Goal: Complete application form: Complete application form

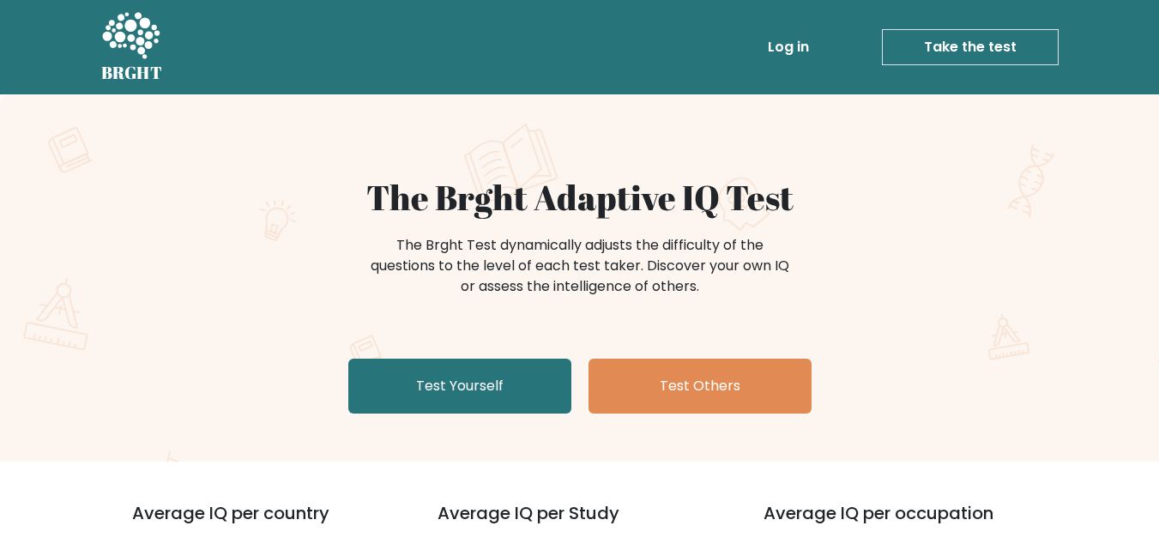
click at [536, 371] on link "Test Yourself" at bounding box center [459, 386] width 223 height 55
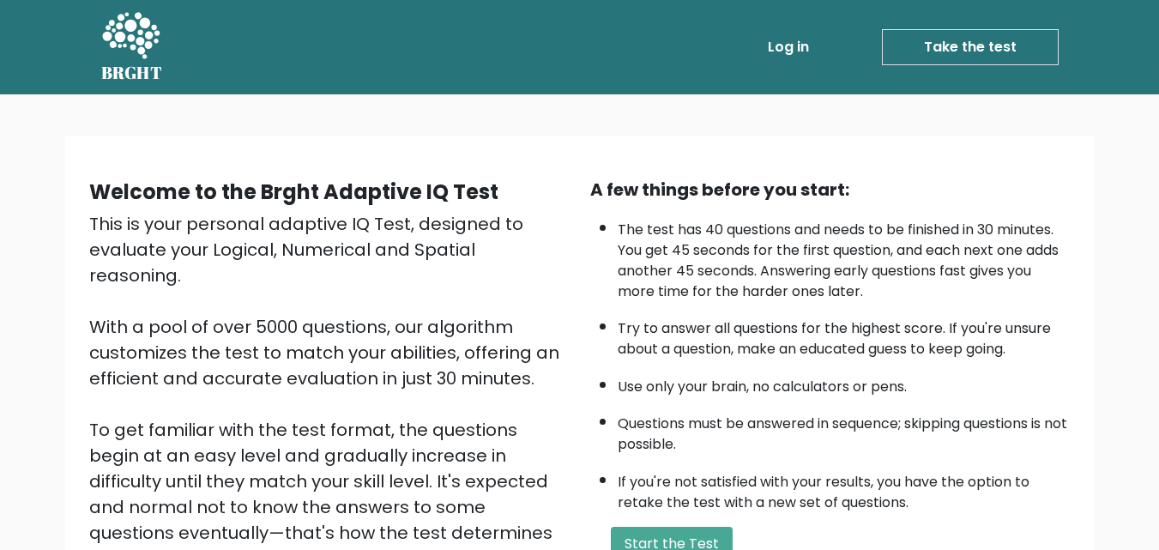
click at [978, 35] on link "Take the test" at bounding box center [970, 47] width 177 height 36
click at [634, 527] on button "Start the Test" at bounding box center [672, 544] width 122 height 34
click at [1002, 47] on link "Take the test" at bounding box center [970, 47] width 177 height 36
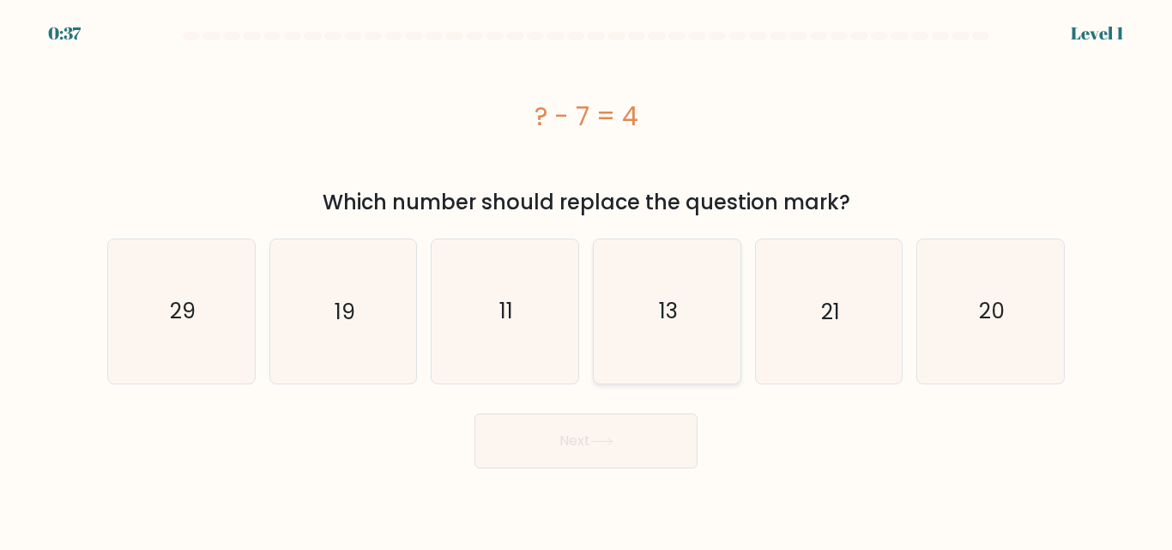
click at [681, 301] on icon "13" at bounding box center [666, 310] width 143 height 143
click at [587, 280] on input "d. 13" at bounding box center [586, 277] width 1 height 4
radio input "true"
click at [609, 437] on icon at bounding box center [601, 441] width 23 height 9
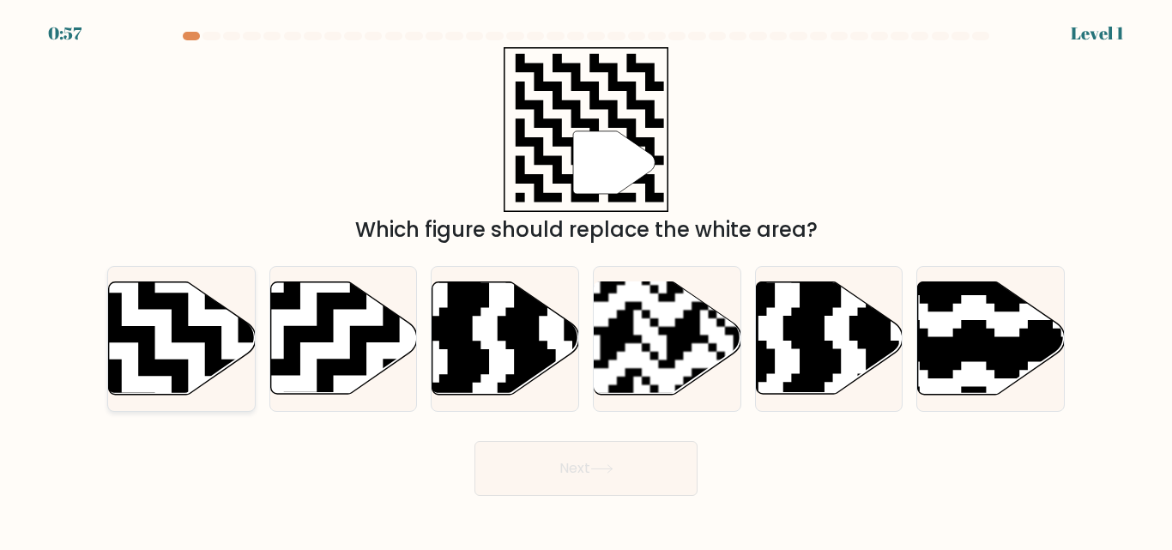
click at [217, 314] on icon at bounding box center [182, 338] width 147 height 112
click at [586, 280] on input "a." at bounding box center [586, 277] width 1 height 4
radio input "true"
click at [547, 467] on button "Next" at bounding box center [585, 468] width 223 height 55
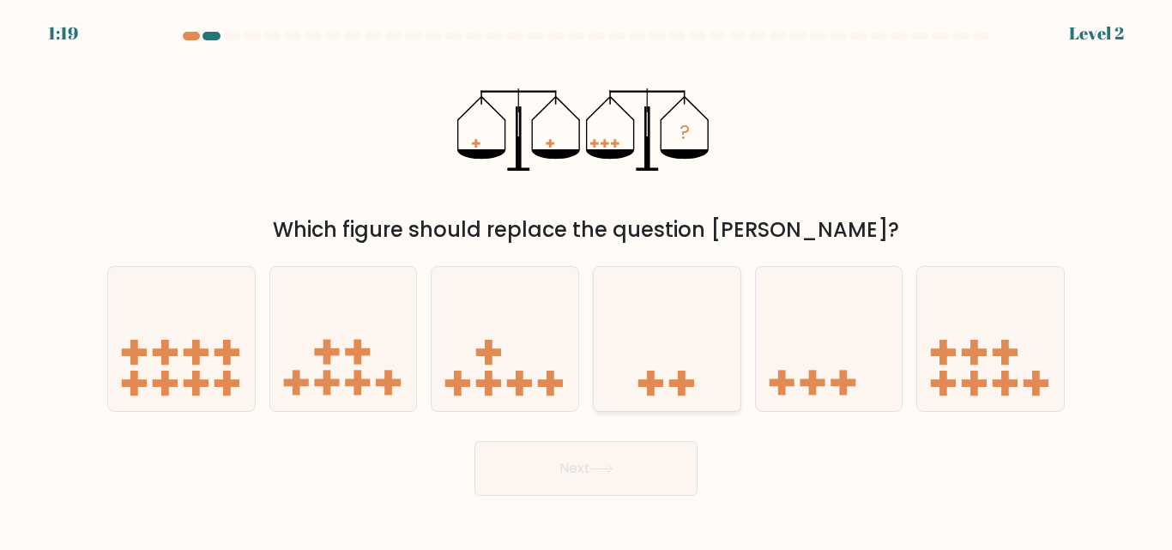
click at [648, 384] on rect at bounding box center [650, 383] width 25 height 8
click at [587, 280] on input "d." at bounding box center [586, 277] width 1 height 4
radio input "true"
click at [708, 407] on div at bounding box center [667, 338] width 148 height 145
click at [587, 280] on input "d." at bounding box center [586, 277] width 1 height 4
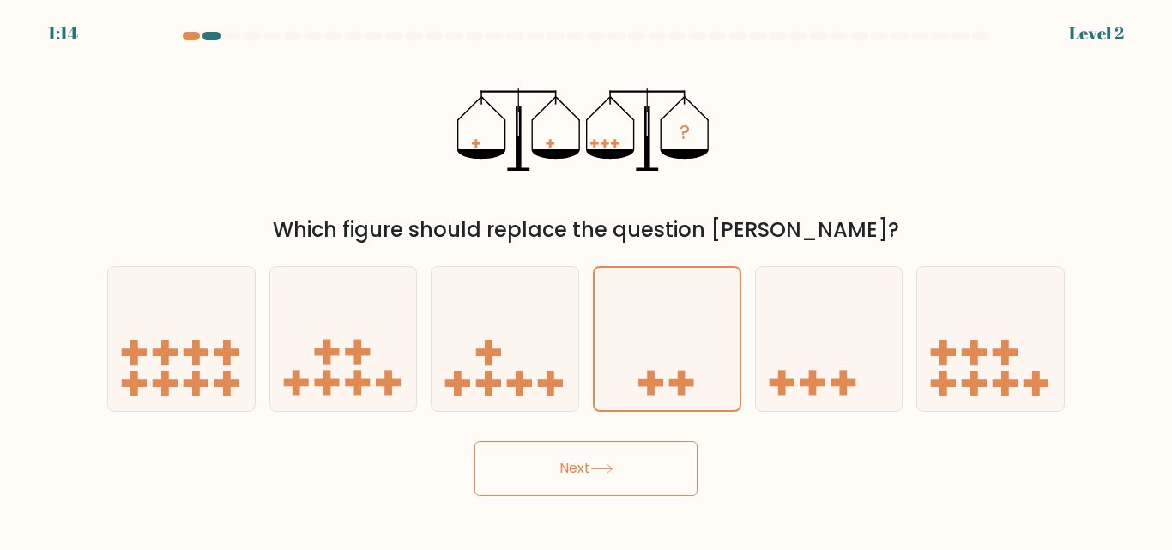
drag, startPoint x: 636, startPoint y: 468, endPoint x: 671, endPoint y: 439, distance: 45.0
click at [671, 442] on button "Next" at bounding box center [585, 468] width 223 height 55
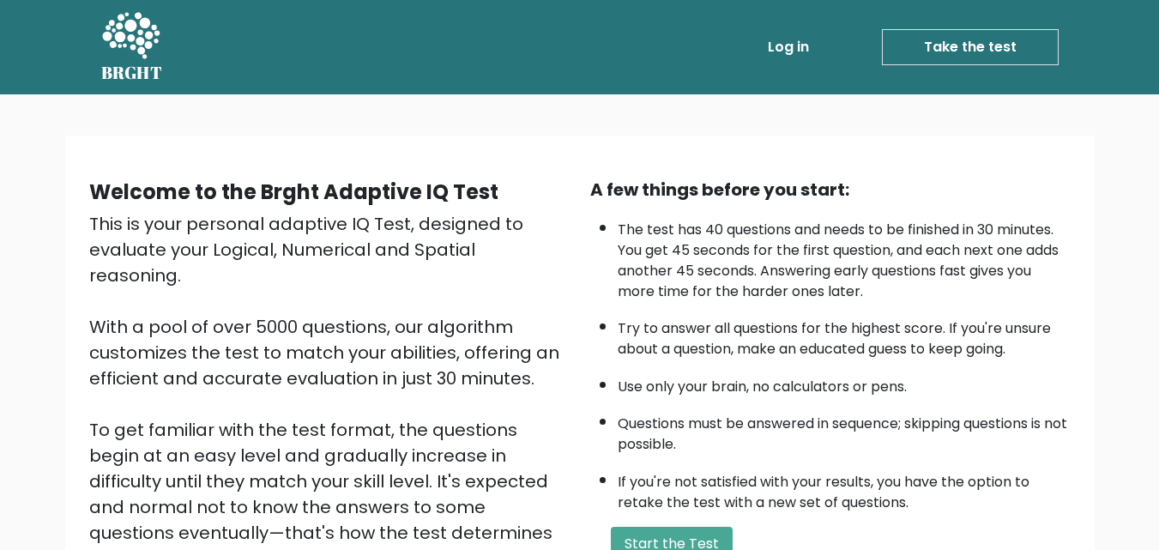
click at [1002, 48] on link "Take the test" at bounding box center [970, 47] width 177 height 36
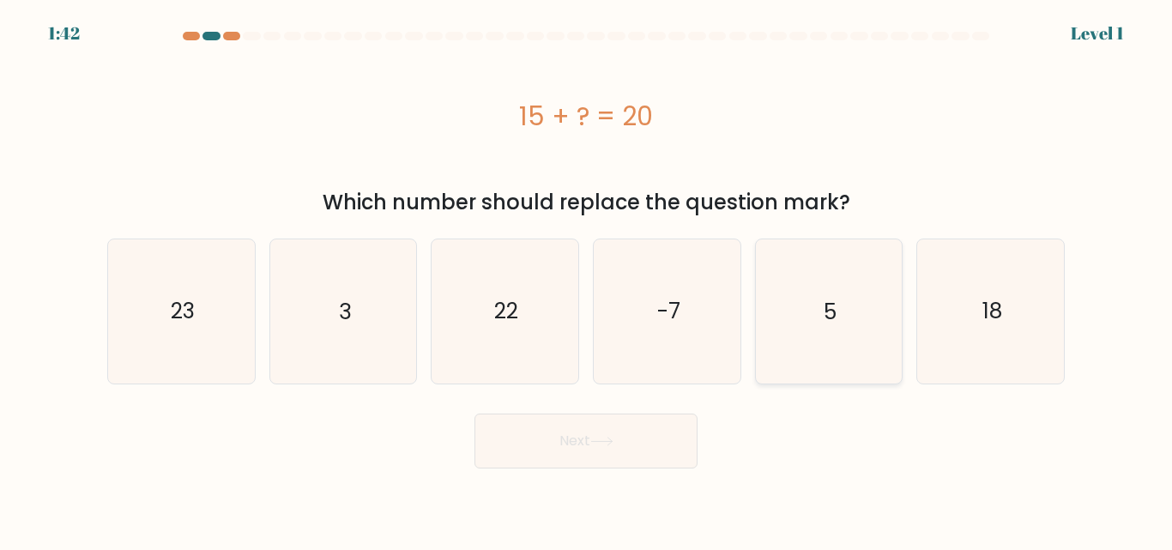
click at [776, 304] on icon "5" at bounding box center [827, 310] width 143 height 143
click at [587, 280] on input "e. 5" at bounding box center [586, 277] width 1 height 4
radio input "true"
click at [630, 451] on button "Next" at bounding box center [585, 440] width 223 height 55
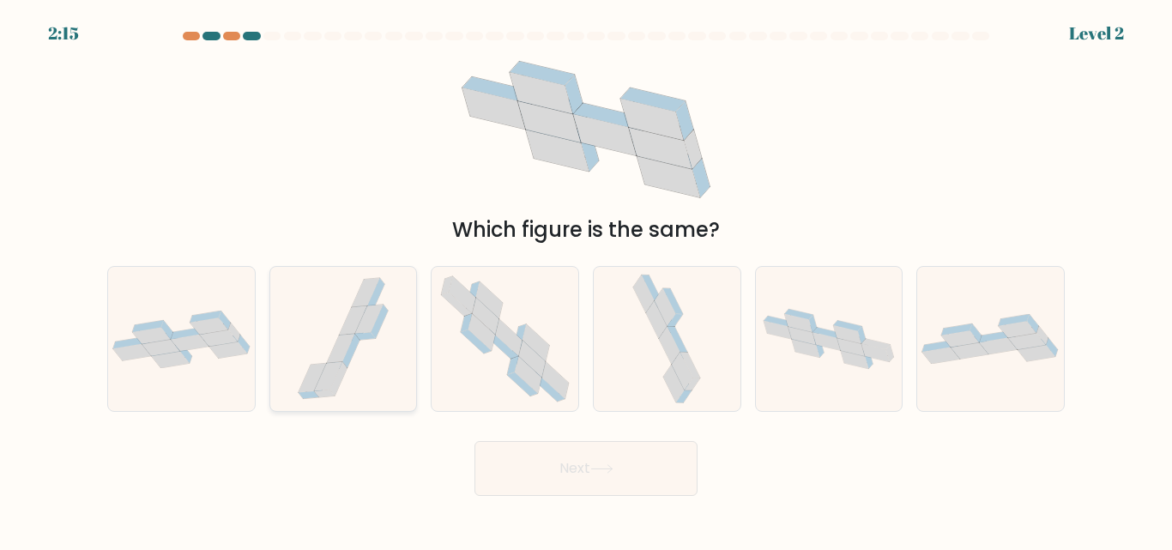
click at [272, 282] on div at bounding box center [343, 338] width 148 height 145
click at [586, 280] on input "b." at bounding box center [586, 277] width 1 height 4
radio input "true"
click at [119, 358] on icon at bounding box center [181, 338] width 147 height 57
click at [586, 280] on input "a." at bounding box center [586, 277] width 1 height 4
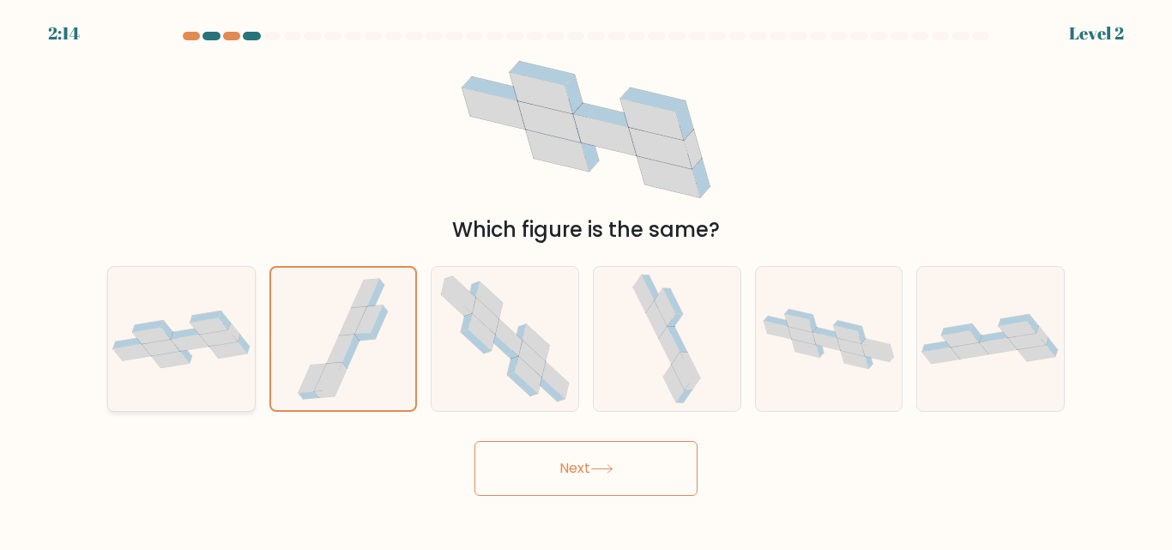
radio input "true"
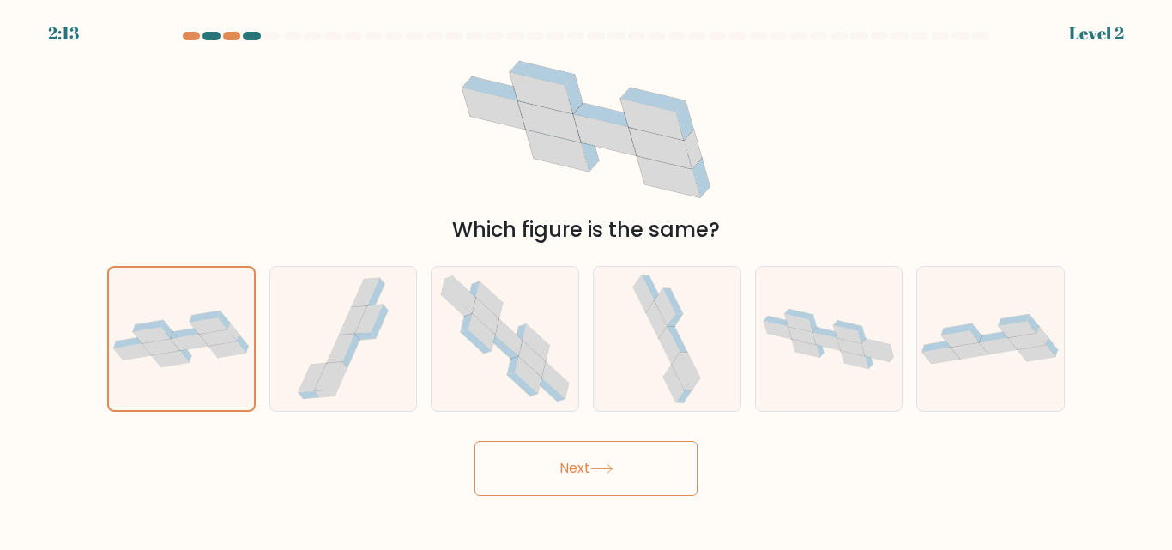
click at [586, 450] on button "Next" at bounding box center [585, 468] width 223 height 55
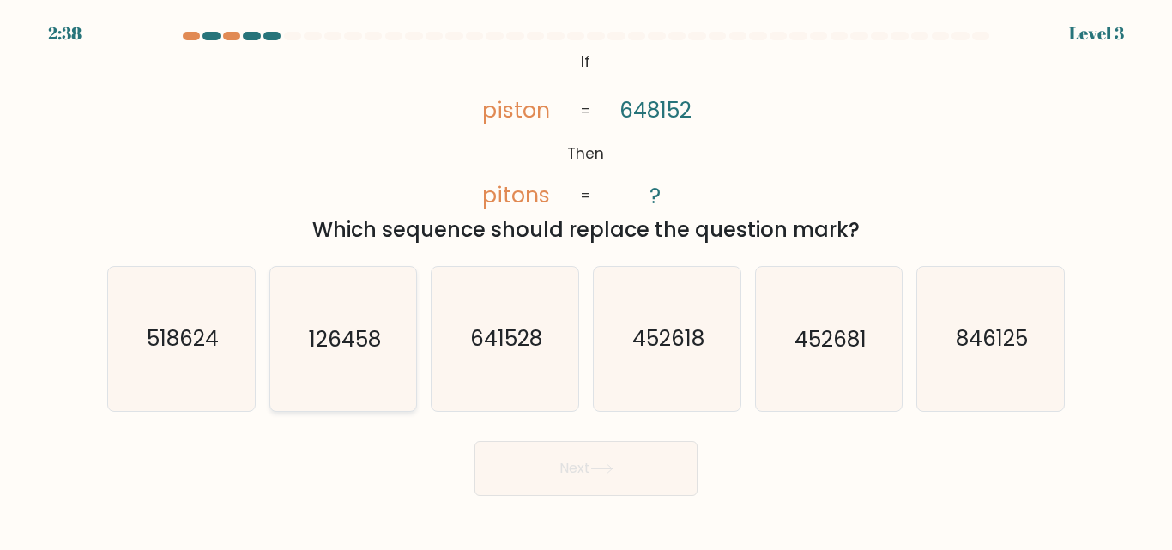
click at [346, 313] on icon "126458" at bounding box center [342, 338] width 143 height 143
click at [586, 280] on input "b. 126458" at bounding box center [586, 277] width 1 height 4
radio input "true"
click at [497, 454] on button "Next" at bounding box center [585, 468] width 223 height 55
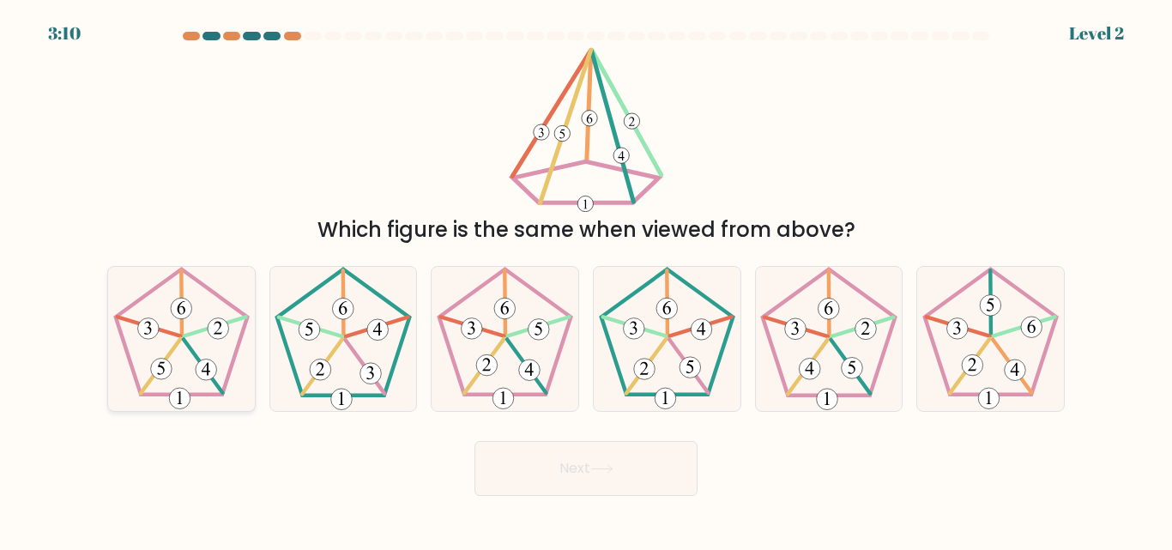
click at [206, 374] on 517 at bounding box center [206, 369] width 21 height 21
click at [586, 280] on input "a." at bounding box center [586, 277] width 1 height 4
radio input "true"
click at [550, 466] on button "Next" at bounding box center [585, 468] width 223 height 55
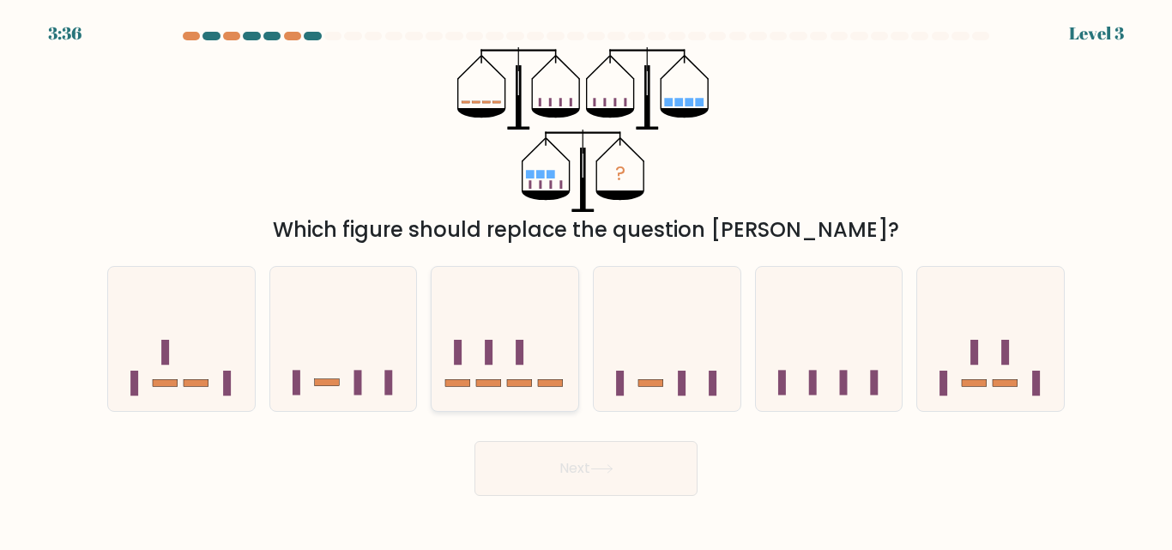
click at [503, 356] on icon at bounding box center [504, 338] width 147 height 121
click at [586, 280] on input "c." at bounding box center [586, 277] width 1 height 4
radio input "true"
click at [584, 481] on button "Next" at bounding box center [585, 468] width 223 height 55
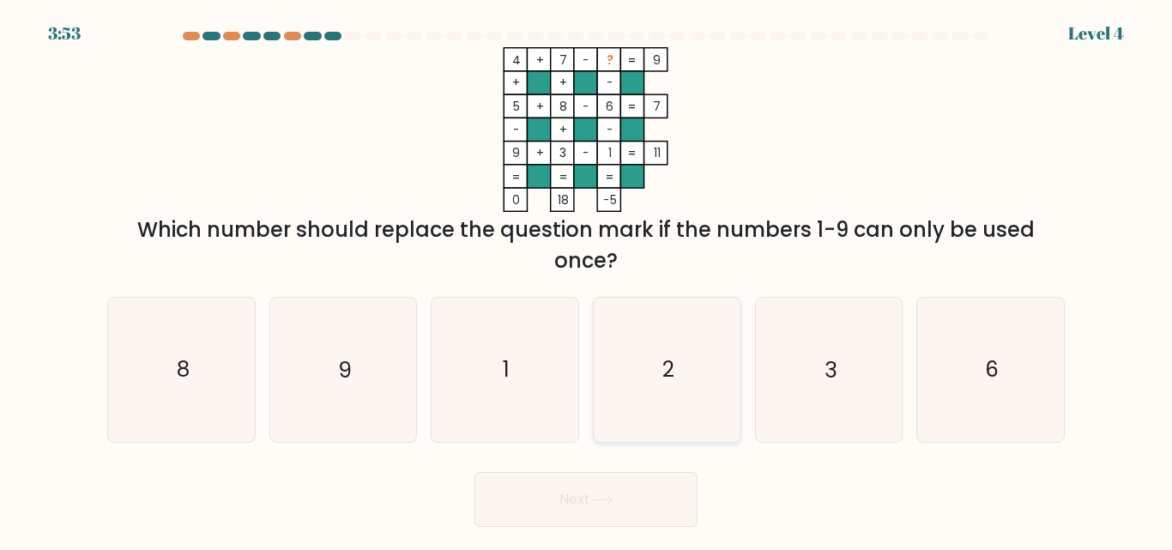
click at [684, 326] on icon "2" at bounding box center [666, 369] width 143 height 143
click at [587, 280] on input "d. 2" at bounding box center [586, 277] width 1 height 4
radio input "true"
click at [618, 491] on button "Next" at bounding box center [585, 499] width 223 height 55
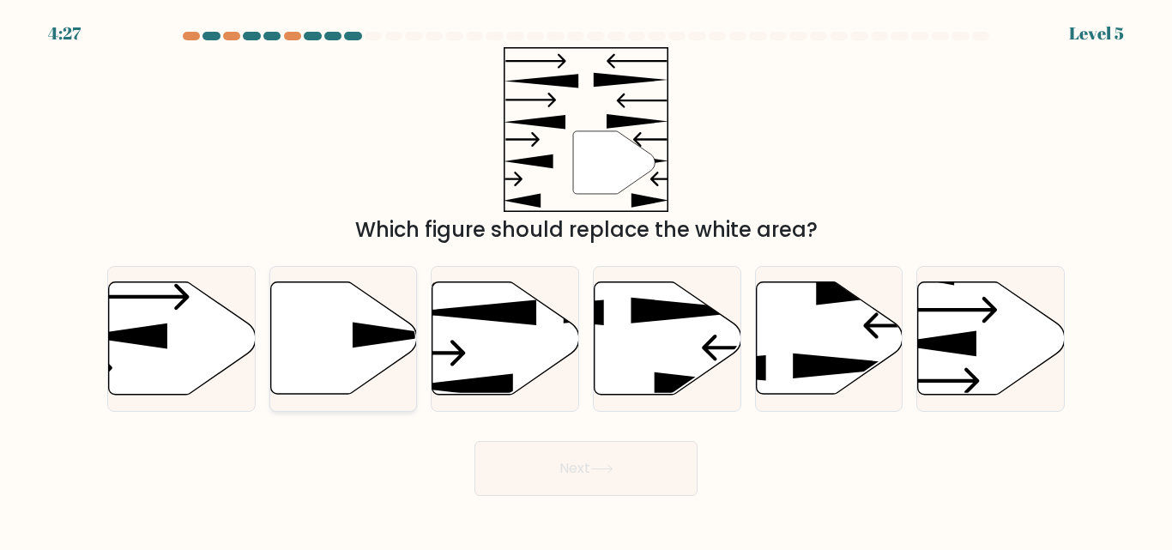
click at [335, 306] on icon at bounding box center [343, 338] width 147 height 112
click at [586, 280] on input "b." at bounding box center [586, 277] width 1 height 4
radio input "true"
click at [610, 487] on button "Next" at bounding box center [585, 468] width 223 height 55
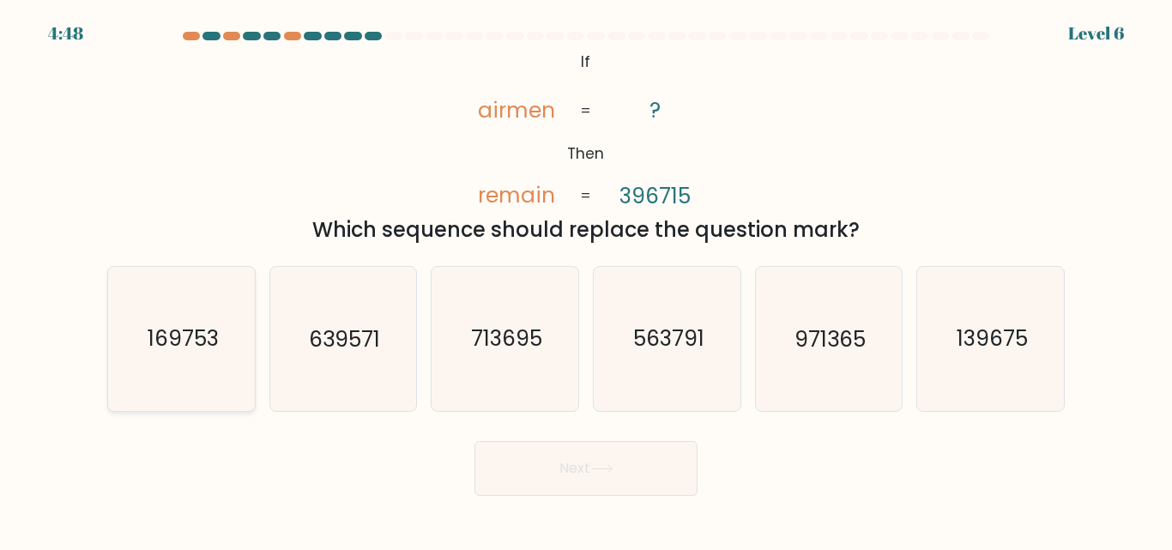
click at [214, 312] on icon "169753" at bounding box center [181, 338] width 143 height 143
click at [586, 280] on input "a. 169753" at bounding box center [586, 277] width 1 height 4
radio input "true"
click at [641, 441] on button "Next" at bounding box center [585, 468] width 223 height 55
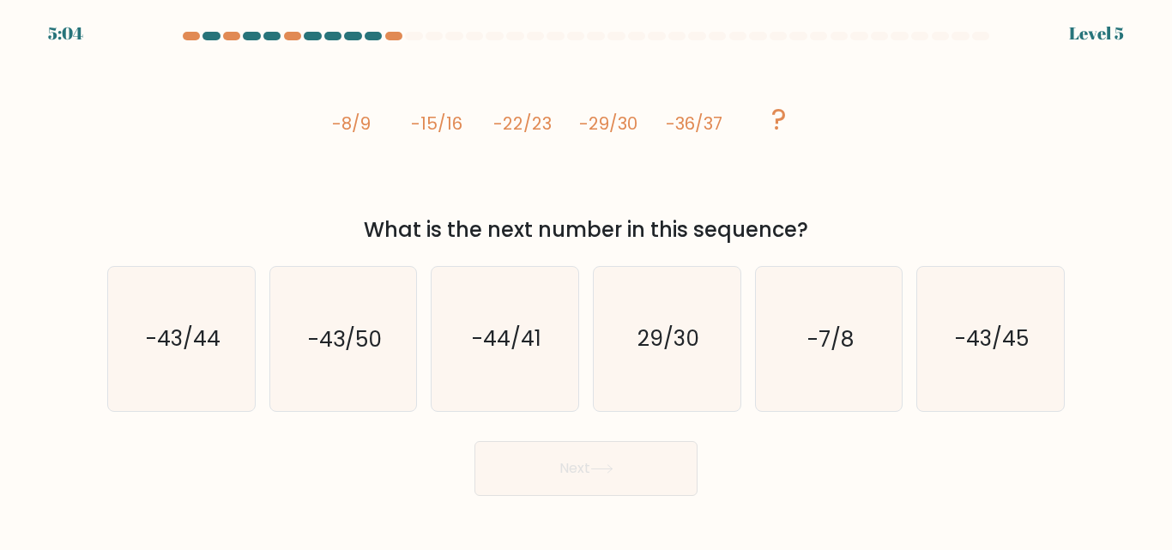
click at [267, 333] on div "b. -43/50" at bounding box center [343, 338] width 162 height 145
click at [241, 323] on icon "-43/44" at bounding box center [181, 338] width 143 height 143
click at [586, 280] on input "a. -43/44" at bounding box center [586, 277] width 1 height 4
radio input "true"
click at [564, 439] on div "Next" at bounding box center [586, 463] width 978 height 63
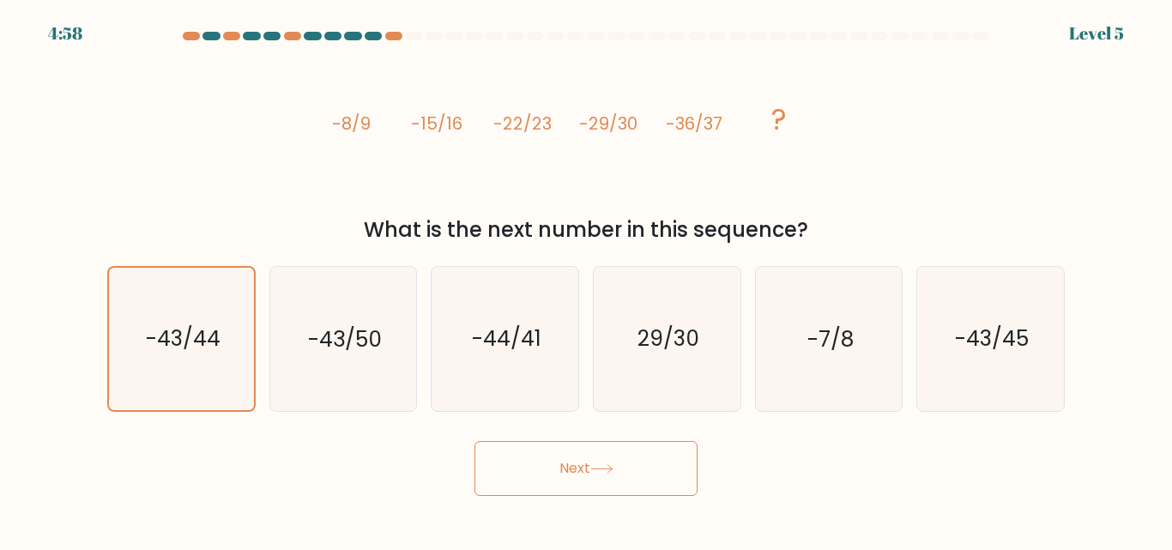
click at [579, 454] on button "Next" at bounding box center [585, 468] width 223 height 55
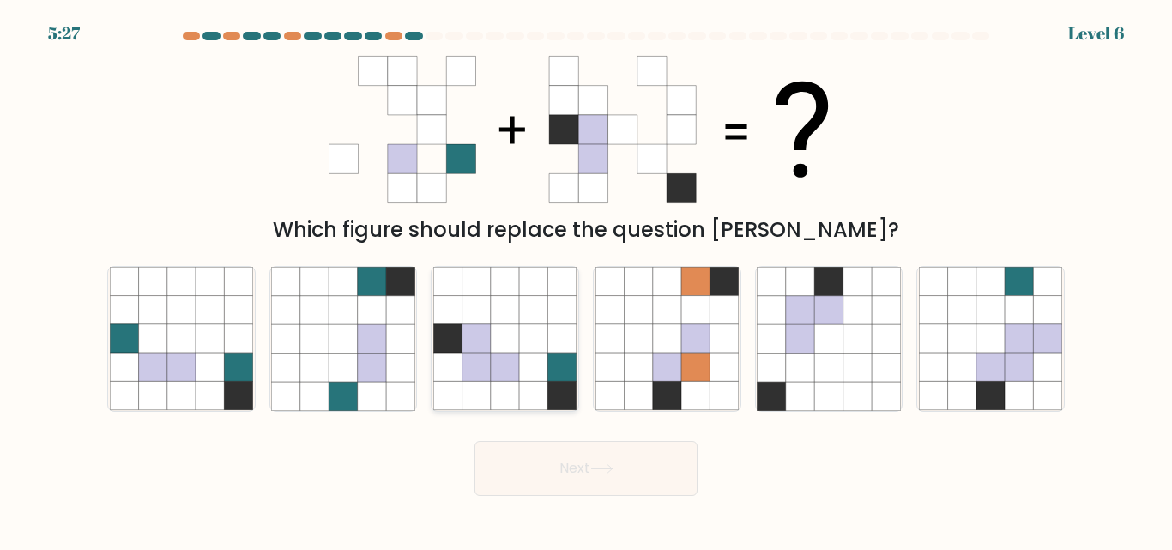
click at [485, 335] on icon at bounding box center [476, 339] width 28 height 28
click at [586, 280] on input "c." at bounding box center [586, 277] width 1 height 4
radio input "true"
click at [658, 443] on button "Next" at bounding box center [585, 468] width 223 height 55
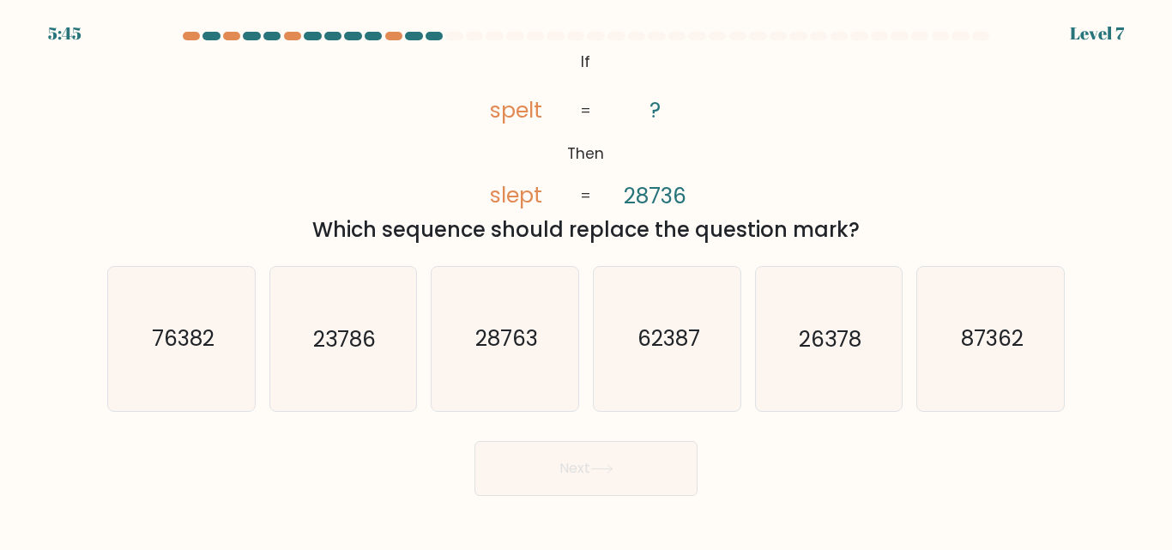
drag, startPoint x: 685, startPoint y: 196, endPoint x: 677, endPoint y: 201, distance: 9.6
drag, startPoint x: 677, startPoint y: 201, endPoint x: 756, endPoint y: 57, distance: 163.9
click at [756, 57] on div "@import url('https://fonts.googleapis.com/css?family=Abril+Fatface:400,100,100i…" at bounding box center [586, 146] width 978 height 198
click at [536, 185] on tspan "slept" at bounding box center [516, 196] width 52 height 30
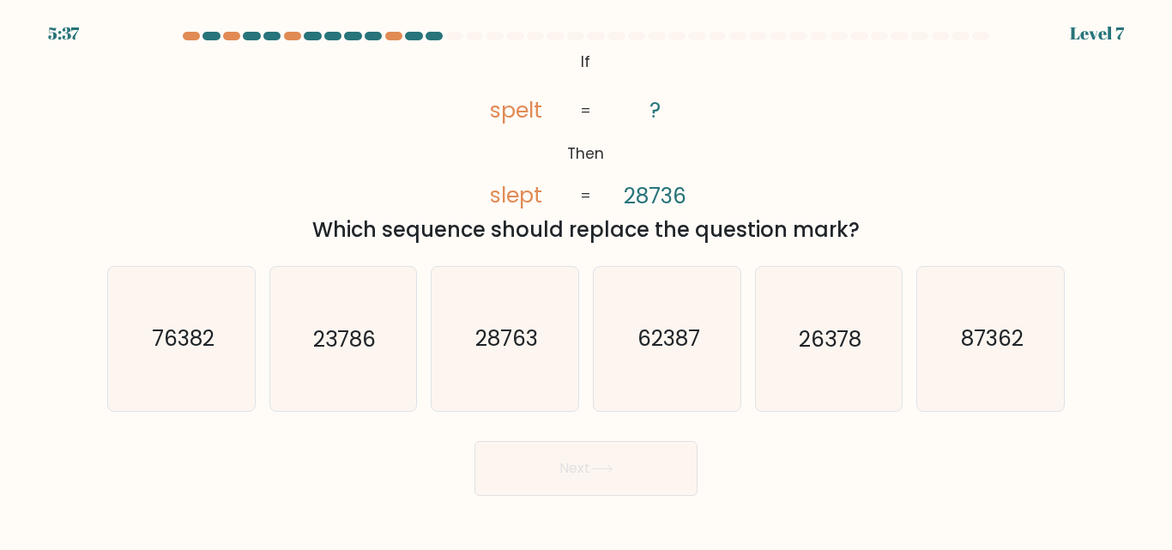
click at [688, 153] on icon "@import url('https://fonts.googleapis.com/css?family=Abril+Fatface:400,100,100i…" at bounding box center [586, 129] width 268 height 165
click at [382, 313] on icon "23786" at bounding box center [342, 338] width 143 height 143
click at [586, 280] on input "b. 23786" at bounding box center [586, 277] width 1 height 4
radio input "true"
click at [569, 443] on button "Next" at bounding box center [585, 468] width 223 height 55
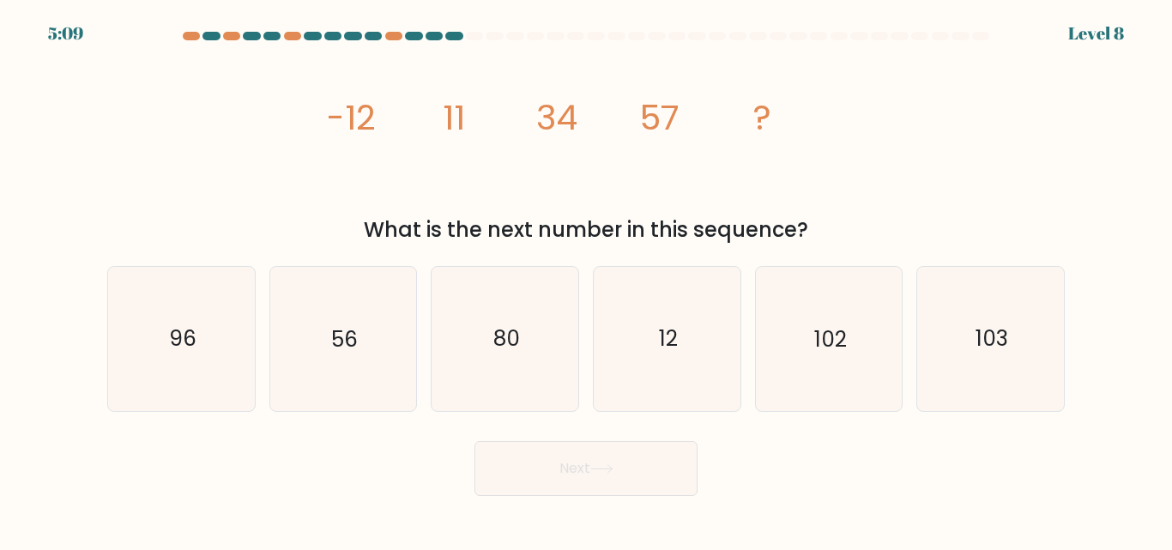
click at [569, 443] on button "Next" at bounding box center [585, 468] width 223 height 55
click at [924, 160] on div "image/svg+xml -12 11 34 57 ? What is the next number in this sequence?" at bounding box center [586, 146] width 978 height 198
click at [473, 332] on icon "80" at bounding box center [504, 338] width 143 height 143
click at [586, 280] on input "c. 80" at bounding box center [586, 277] width 1 height 4
radio input "true"
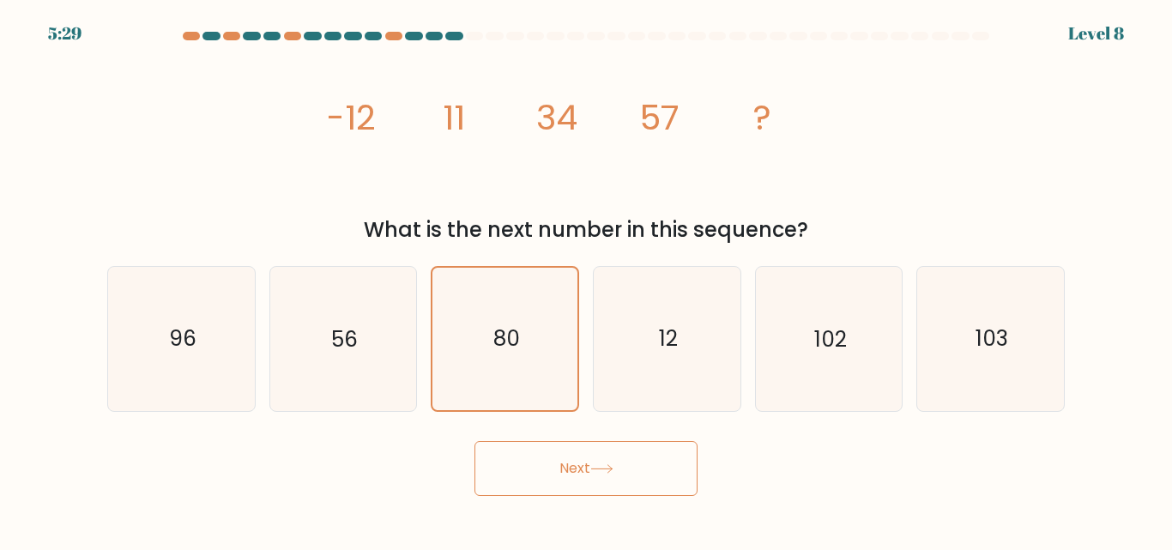
click at [493, 467] on button "Next" at bounding box center [585, 468] width 223 height 55
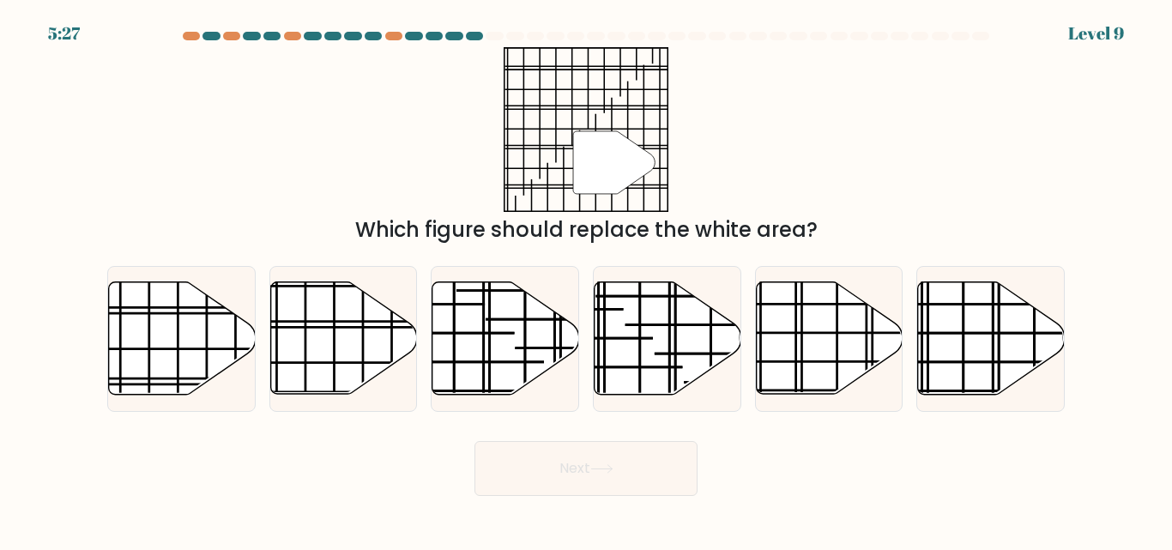
click at [564, 455] on button "Next" at bounding box center [585, 468] width 223 height 55
click at [690, 389] on icon at bounding box center [667, 338] width 147 height 114
click at [587, 280] on input "d." at bounding box center [586, 277] width 1 height 4
radio input "true"
